Goal: Navigation & Orientation: Understand site structure

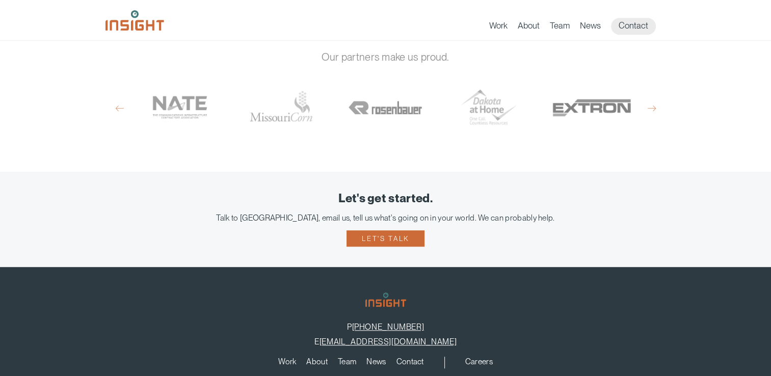
scroll to position [630, 0]
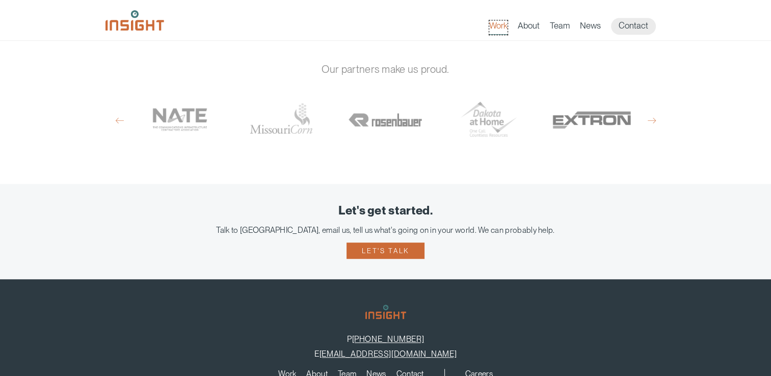
click at [502, 23] on link "Work" at bounding box center [498, 27] width 18 height 14
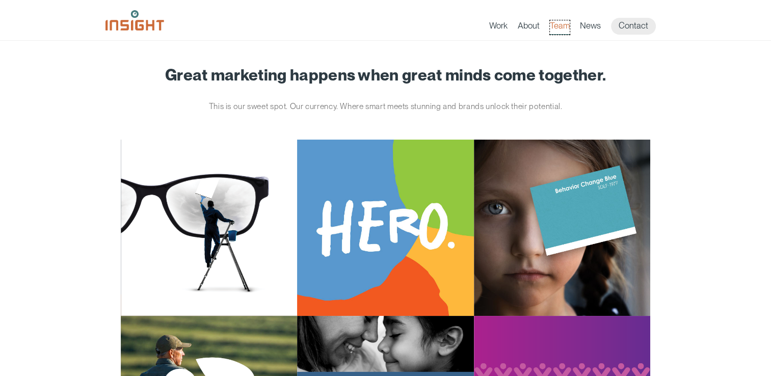
click at [557, 28] on link "Team" at bounding box center [560, 27] width 20 height 14
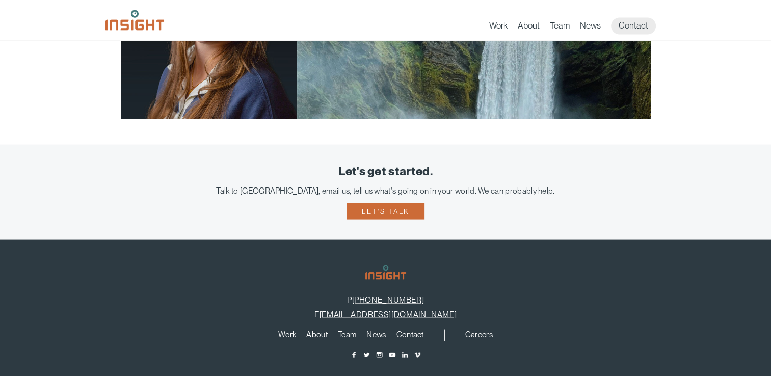
scroll to position [1994, 0]
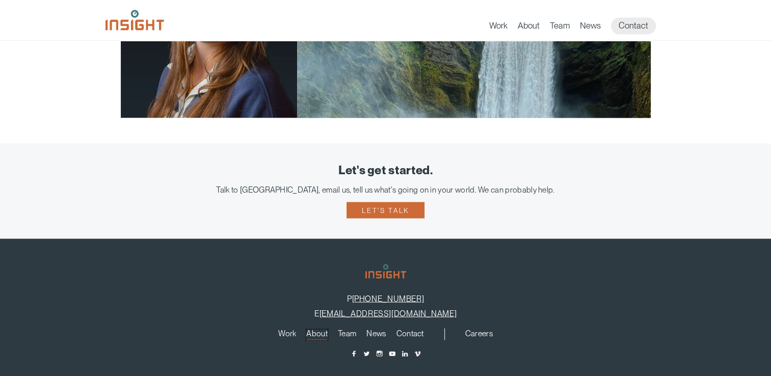
click at [318, 331] on link "About" at bounding box center [316, 335] width 21 height 11
